Goal: Information Seeking & Learning: Find specific fact

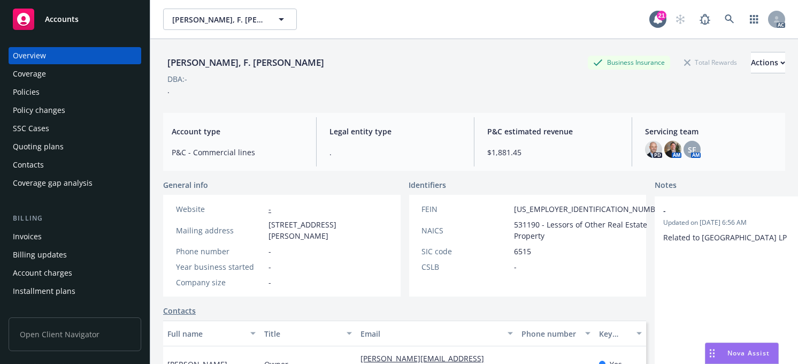
scroll to position [206, 0]
drag, startPoint x: 688, startPoint y: 53, endPoint x: 685, endPoint y: 58, distance: 5.8
drag, startPoint x: 685, startPoint y: 58, endPoint x: 719, endPoint y: 17, distance: 53.5
click at [725, 17] on icon at bounding box center [730, 19] width 10 height 10
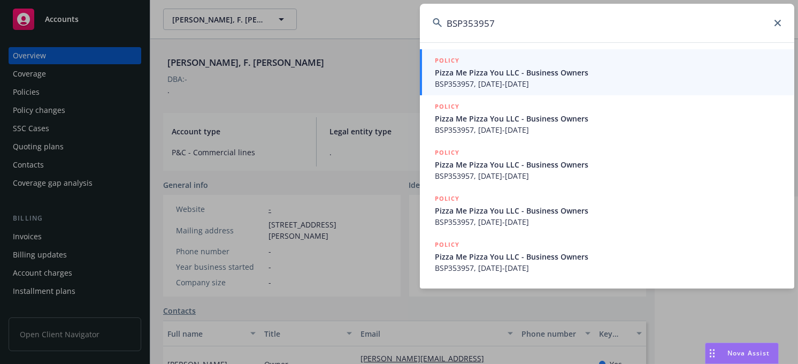
type input "BSP353957"
click at [530, 80] on span "BSP353957, [DATE]-[DATE]" at bounding box center [608, 83] width 347 height 11
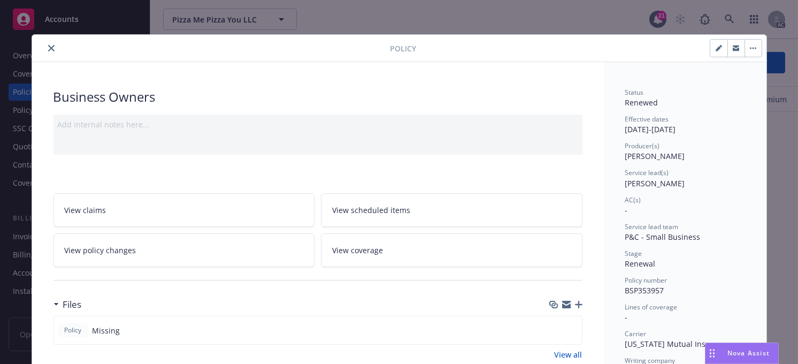
click at [48, 45] on icon "close" at bounding box center [51, 48] width 6 height 6
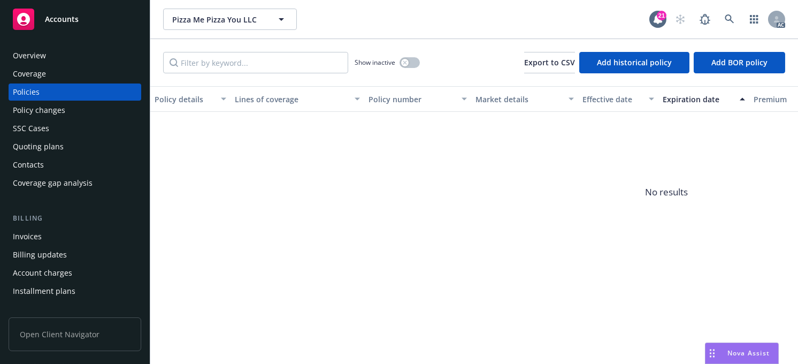
click at [66, 94] on div "Policies" at bounding box center [75, 91] width 124 height 17
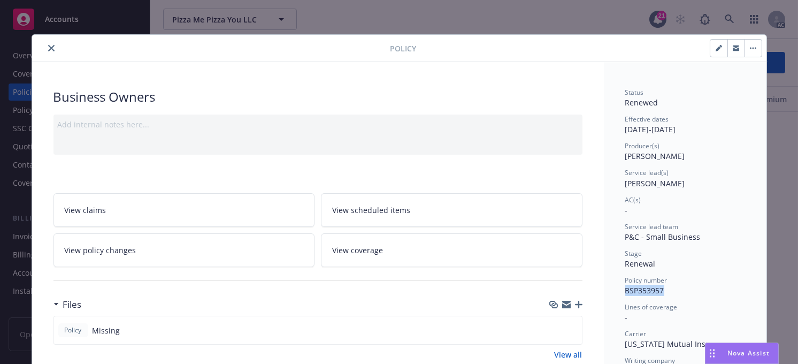
drag, startPoint x: 666, startPoint y: 291, endPoint x: 621, endPoint y: 290, distance: 44.9
click at [625, 290] on div "Policy number BSP353957" at bounding box center [685, 285] width 120 height 20
copy span "BSP353957"
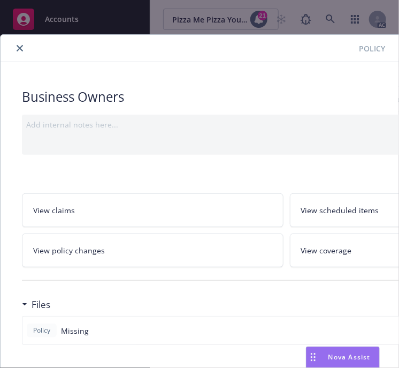
drag, startPoint x: 20, startPoint y: 49, endPoint x: 39, endPoint y: 57, distance: 20.4
click at [20, 49] on icon "close" at bounding box center [20, 48] width 6 height 6
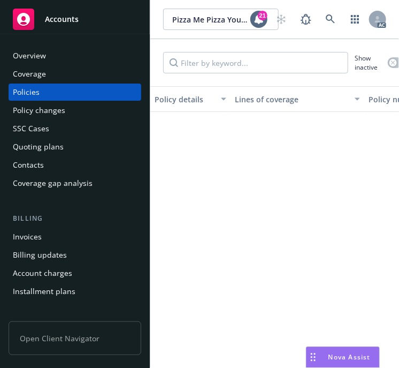
click at [40, 55] on div "Overview" at bounding box center [29, 55] width 33 height 17
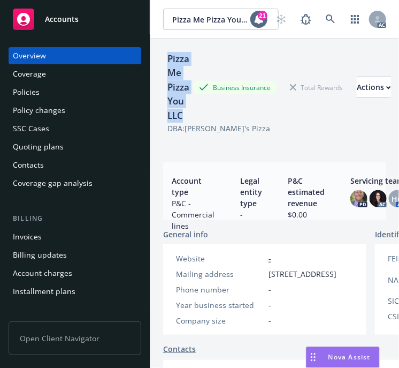
drag, startPoint x: 189, startPoint y: 117, endPoint x: 166, endPoint y: 62, distance: 60.2
click at [166, 62] on div "Pizza Me Pizza You LLC" at bounding box center [178, 87] width 30 height 71
copy div "Pizza Me Pizza You LLC"
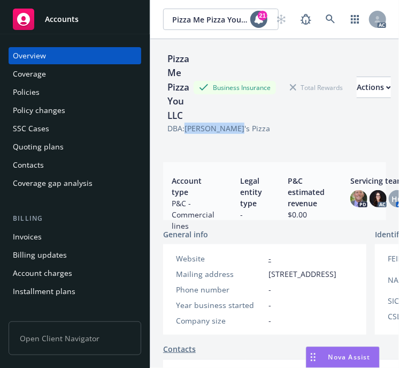
drag, startPoint x: 236, startPoint y: 130, endPoint x: 188, endPoint y: 131, distance: 48.1
click at [188, 131] on div "DBA: [PERSON_NAME]'s Pizza" at bounding box center [274, 128] width 223 height 11
copy div "[PERSON_NAME]'s Pizza"
click at [184, 114] on div "Pizza Me Pizza You LLC" at bounding box center [178, 87] width 30 height 71
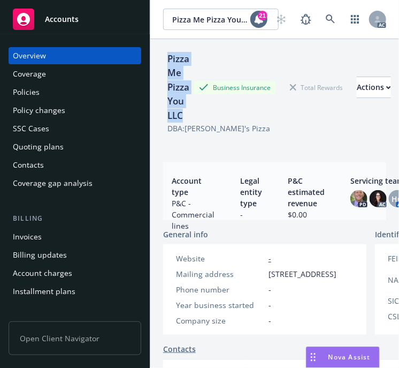
drag, startPoint x: 183, startPoint y: 115, endPoint x: 167, endPoint y: 64, distance: 53.1
click at [167, 64] on div "Pizza Me Pizza You LLC" at bounding box center [178, 87] width 30 height 71
copy div "Pizza Me Pizza You LLC"
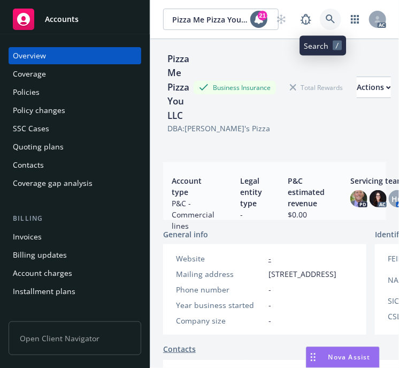
click at [326, 21] on icon at bounding box center [331, 19] width 10 height 10
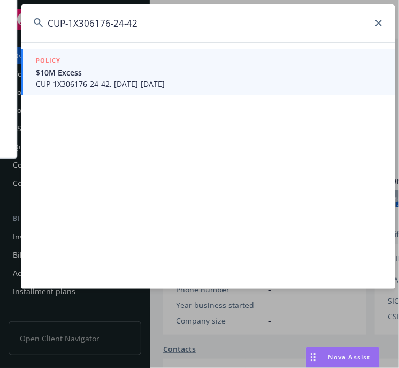
type input "CUP-1X306176-24-42"
click at [89, 76] on span "$10M Excess" at bounding box center [209, 72] width 347 height 11
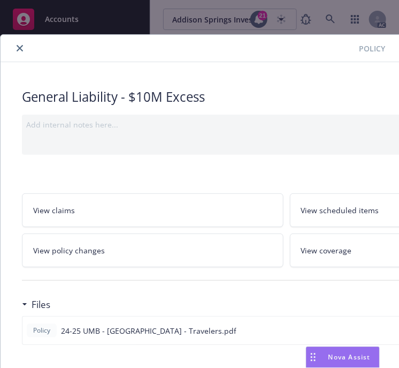
click at [20, 49] on icon "close" at bounding box center [20, 48] width 6 height 6
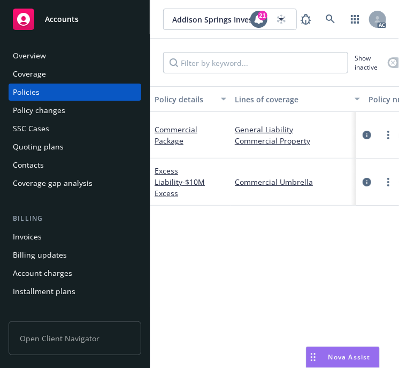
click at [42, 54] on div "Overview" at bounding box center [29, 55] width 33 height 17
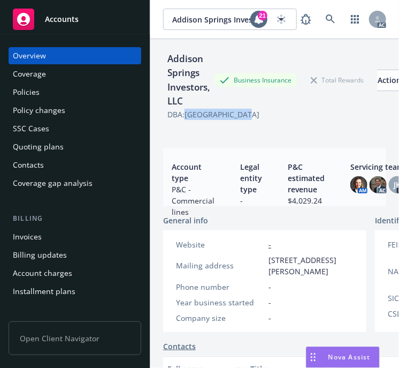
drag, startPoint x: 248, startPoint y: 116, endPoint x: 185, endPoint y: 113, distance: 62.6
click at [185, 113] on div "DBA: [GEOGRAPHIC_DATA]" at bounding box center [274, 114] width 223 height 11
copy div "[GEOGRAPHIC_DATA]"
click at [34, 92] on div "Policies" at bounding box center [26, 91] width 27 height 17
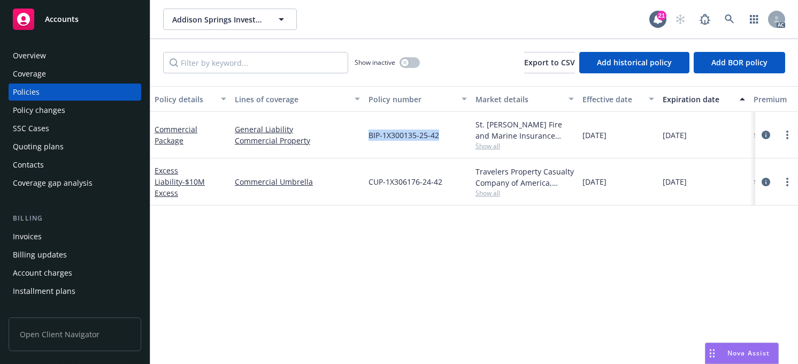
drag, startPoint x: 446, startPoint y: 135, endPoint x: 370, endPoint y: 136, distance: 76.0
click at [370, 136] on div "BIP-1X300135-25-42" at bounding box center [417, 135] width 107 height 47
drag, startPoint x: 447, startPoint y: 184, endPoint x: 368, endPoint y: 182, distance: 79.7
click at [368, 182] on div "CUP-1X306176-24-42" at bounding box center [417, 181] width 107 height 47
copy span "CUP-1X306176-24-42"
